Goal: Check status: Check status

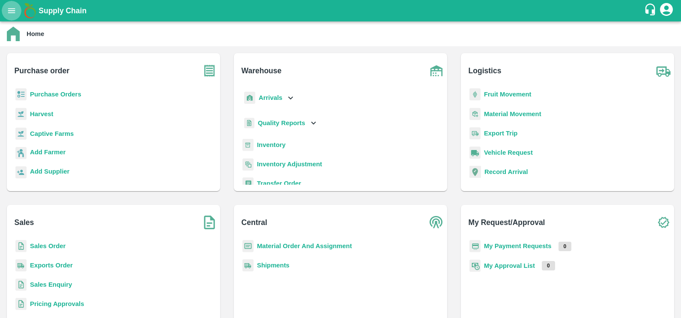
click at [12, 9] on icon "open drawer" at bounding box center [11, 10] width 9 height 9
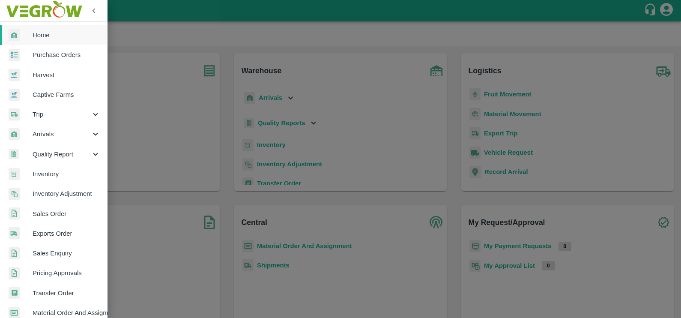
scroll to position [169, 0]
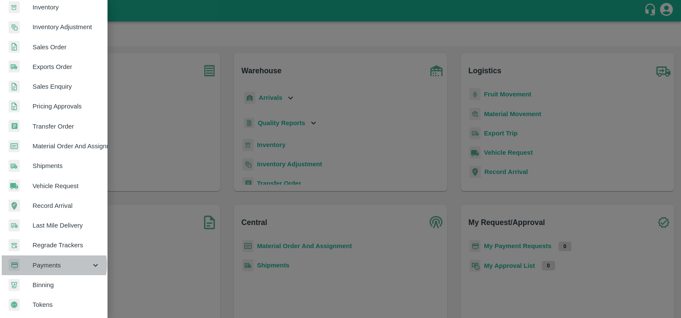
click at [52, 261] on span "Payments" at bounding box center [62, 264] width 58 height 9
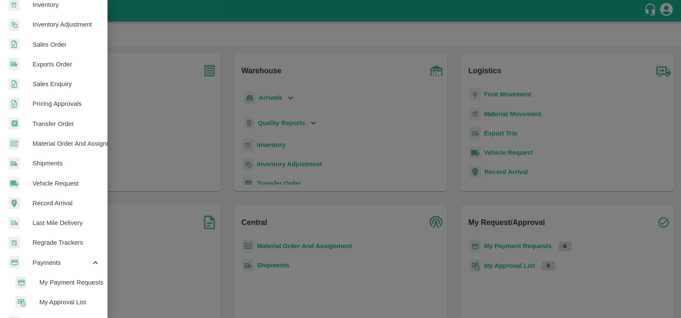
click at [57, 278] on span "My Payment Requests" at bounding box center [69, 282] width 61 height 9
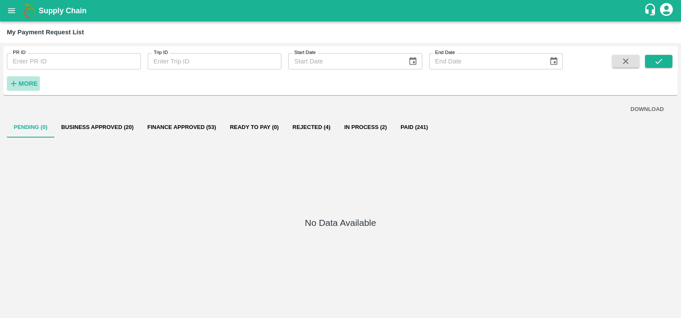
click at [28, 83] on strong "More" at bounding box center [27, 83] width 19 height 7
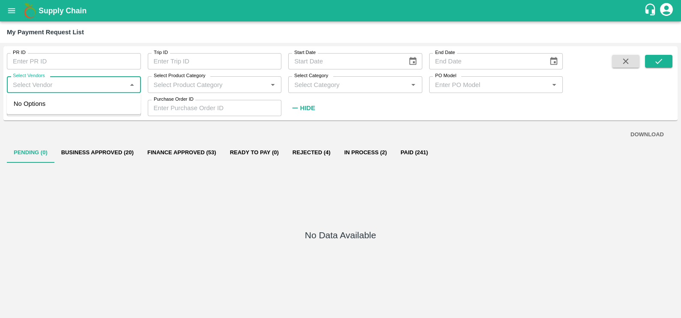
click at [47, 89] on input "Select Vendors" at bounding box center [66, 84] width 115 height 11
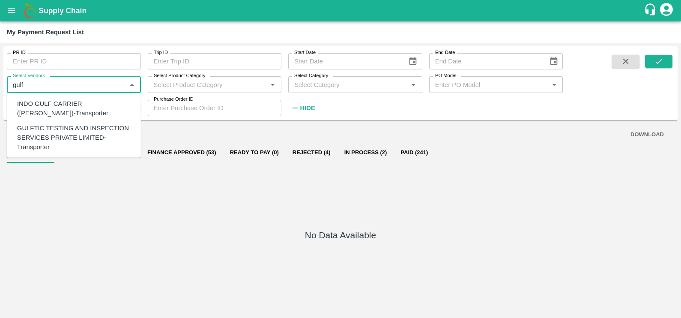
click at [54, 133] on div "GULFTIC TESTING AND INSPECTION SERVICES PRIVATE LIMITED-Transporter" at bounding box center [75, 137] width 117 height 29
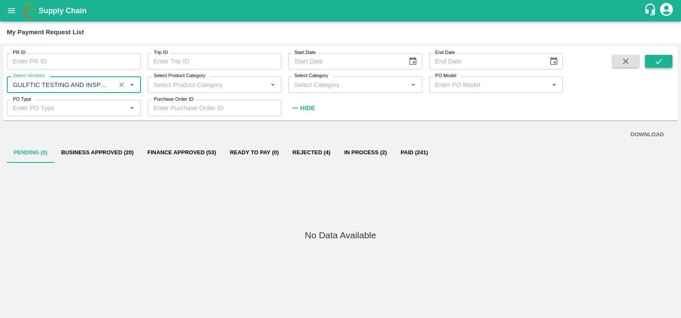
type input "GULFTIC TESTING AND INSPECTION SERVICES PRIVATE LIMITED-Transporter"
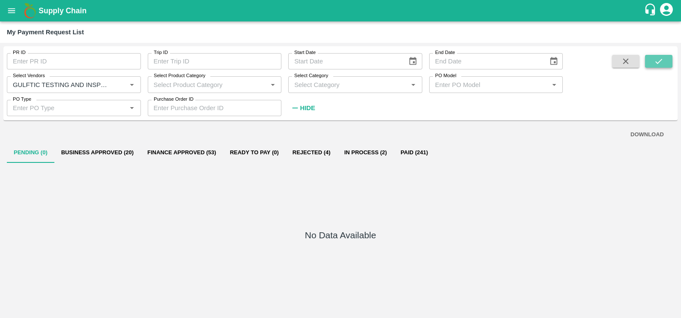
click at [651, 62] on button "submit" at bounding box center [658, 61] width 27 height 13
click at [410, 146] on button "Paid (3)" at bounding box center [407, 152] width 39 height 21
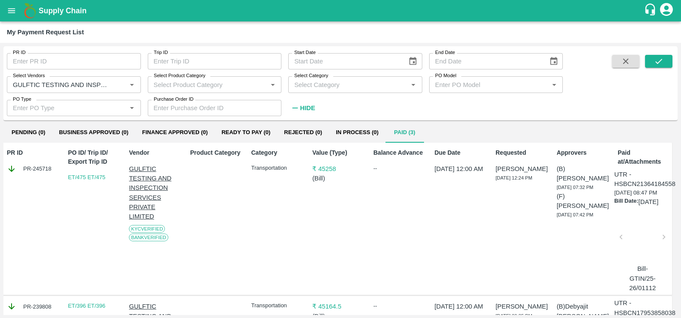
scroll to position [0, 2]
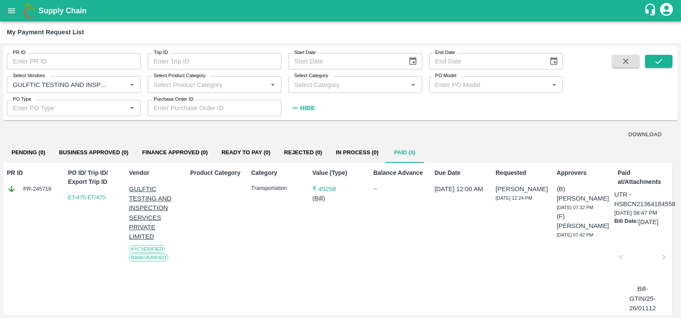
click at [637, 274] on div at bounding box center [643, 259] width 36 height 45
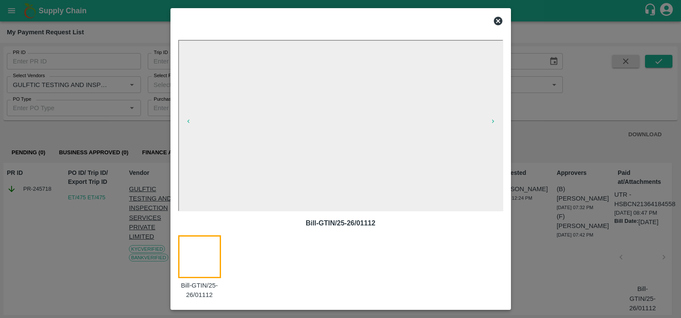
click at [499, 24] on icon at bounding box center [498, 21] width 9 height 9
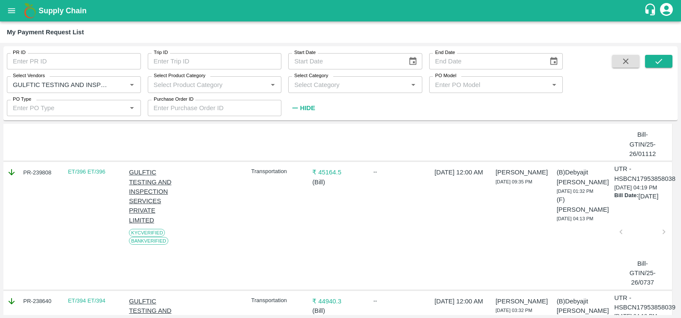
scroll to position [157, 2]
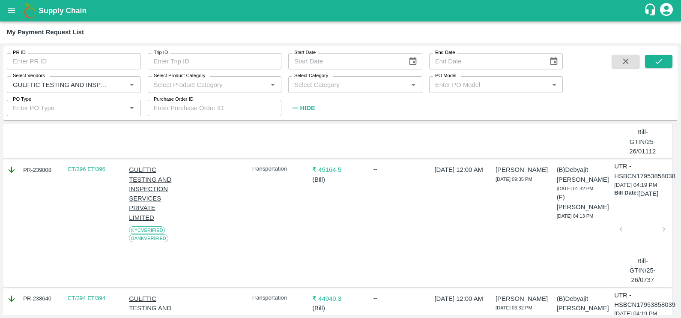
click at [629, 254] on div at bounding box center [643, 231] width 36 height 45
